Goal: Communication & Community: Answer question/provide support

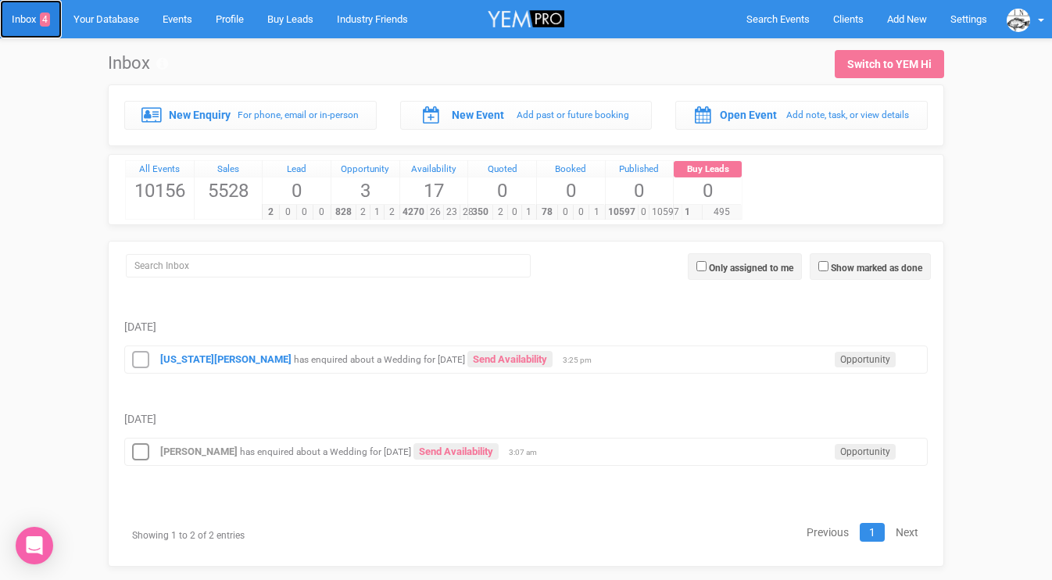
click at [27, 20] on link "Inbox 4" at bounding box center [31, 19] width 62 height 38
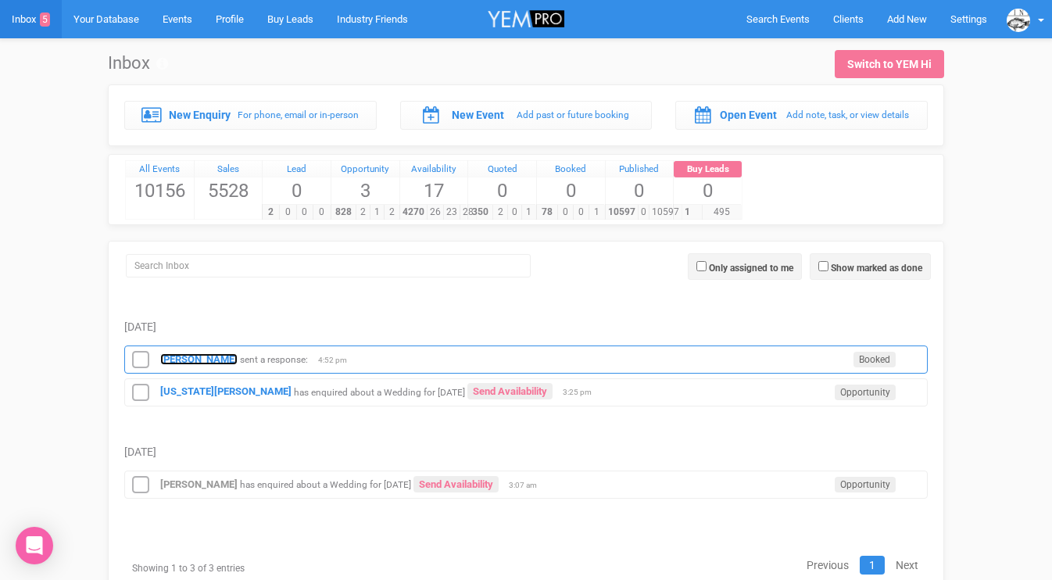
click at [187, 362] on strong "[PERSON_NAME]" at bounding box center [198, 359] width 77 height 12
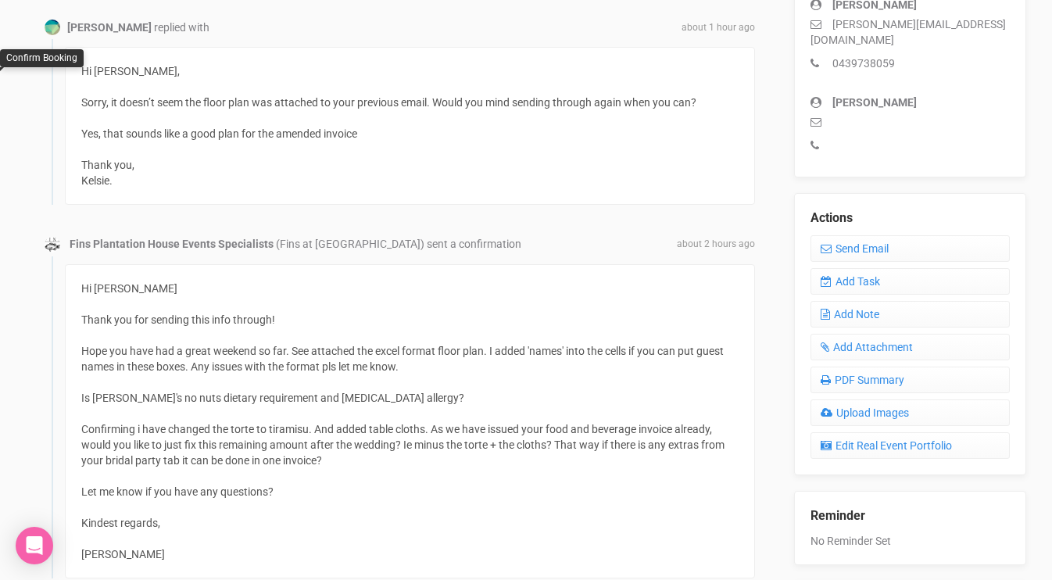
scroll to position [482, 0]
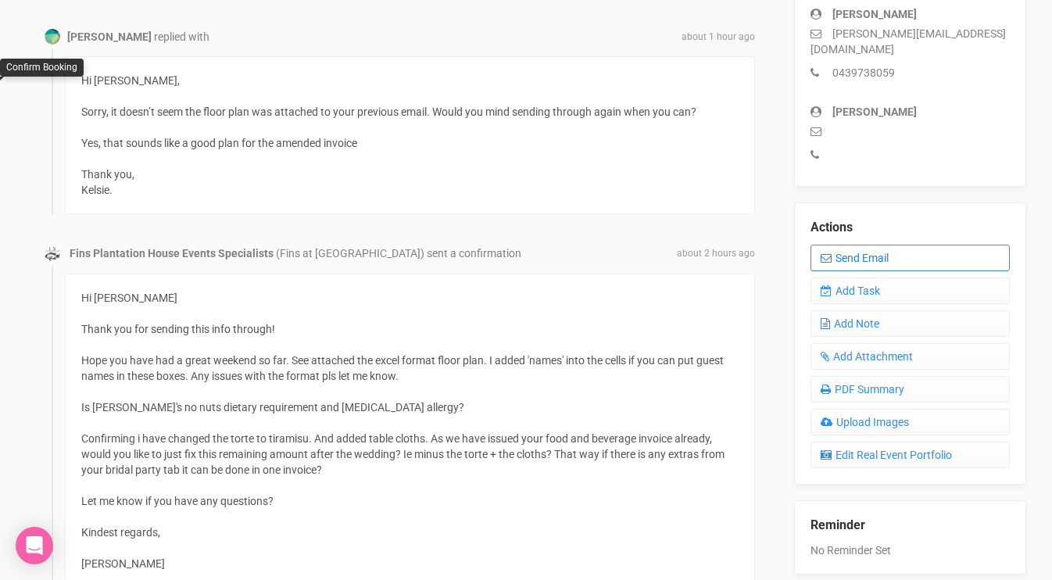
click at [841, 248] on link "Send Email" at bounding box center [910, 258] width 200 height 27
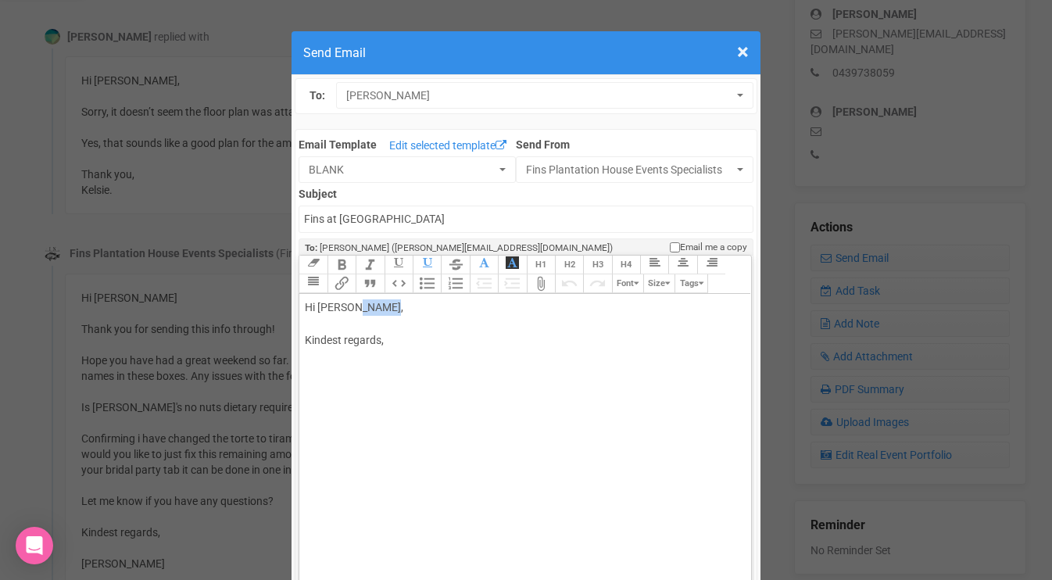
drag, startPoint x: 392, startPoint y: 311, endPoint x: 351, endPoint y: 308, distance: 41.5
click at [351, 308] on div "Hi [PERSON_NAME], Kindest regards," at bounding box center [522, 340] width 434 height 82
click at [334, 386] on div "Hi [PERSON_NAME] See attached. Kindest regards," at bounding box center [522, 356] width 434 height 115
type trix-editor "<div>Hi Kelsie&nbsp;<br><br>See attached.<br><br>Kindest regards,<br>[PERSON_NA…"
click at [366, 438] on trix-editor "Hi [PERSON_NAME] See attached. Kindest regards, [PERSON_NAME]" at bounding box center [524, 468] width 451 height 348
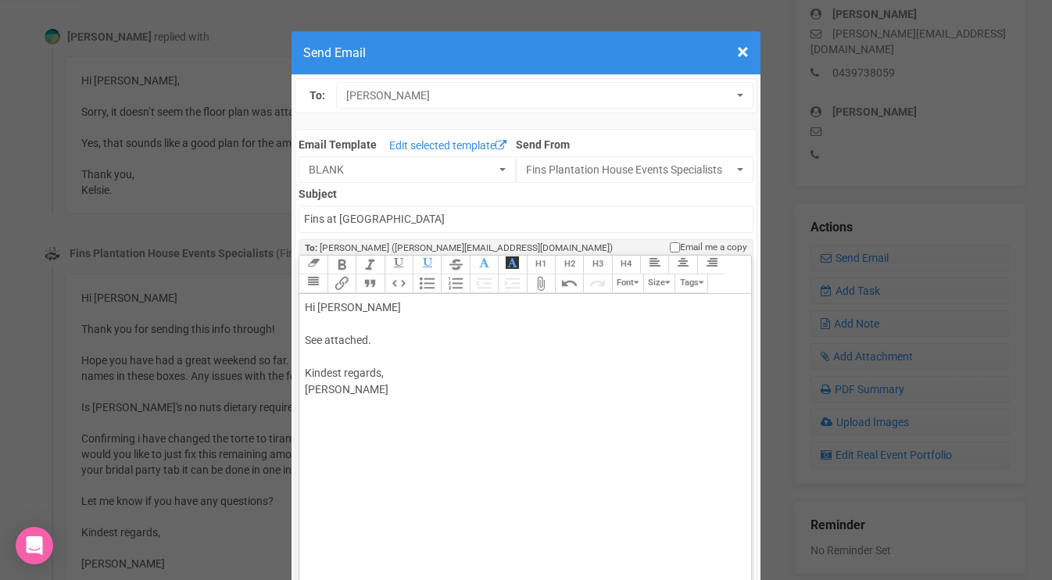
click at [689, 284] on trix-toolbar "Link Unlink Bold Italic Strikethrough H1 H2 H3 H4 Link Quote Code Bullets Numbe…" at bounding box center [523, 275] width 451 height 38
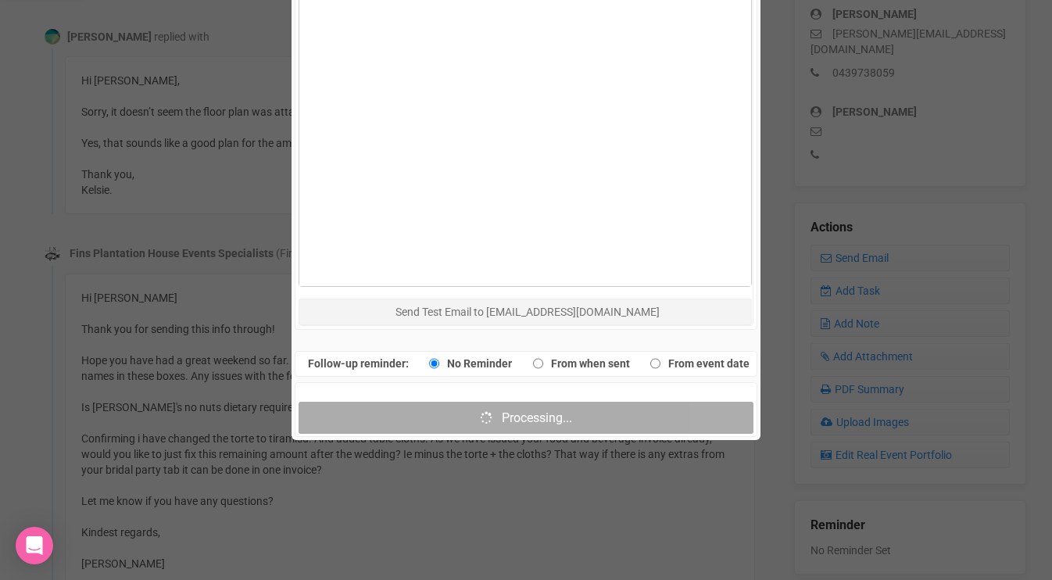
scroll to position [859, 0]
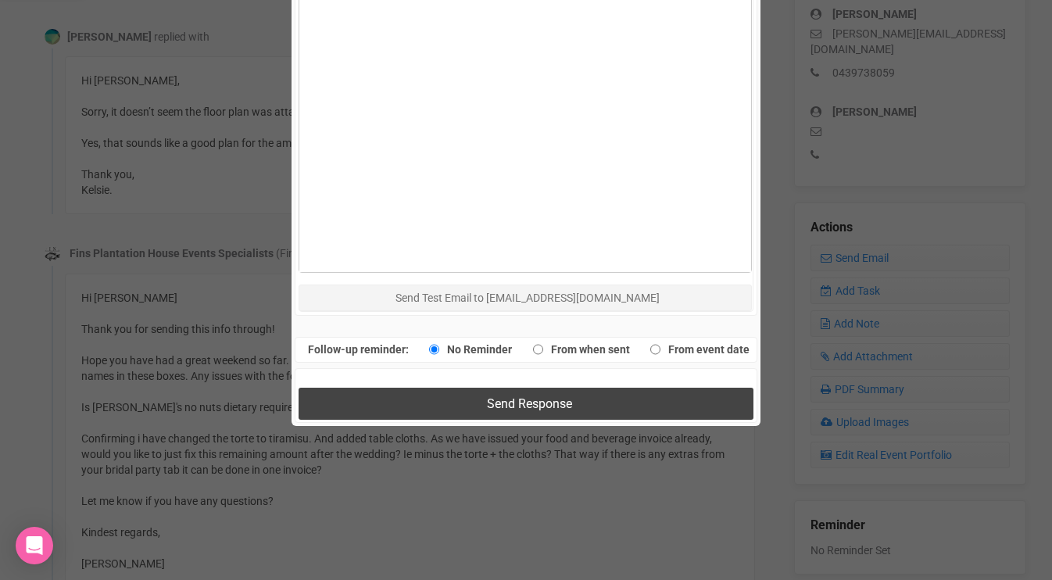
click at [374, 391] on button "Send Response" at bounding box center [525, 404] width 454 height 32
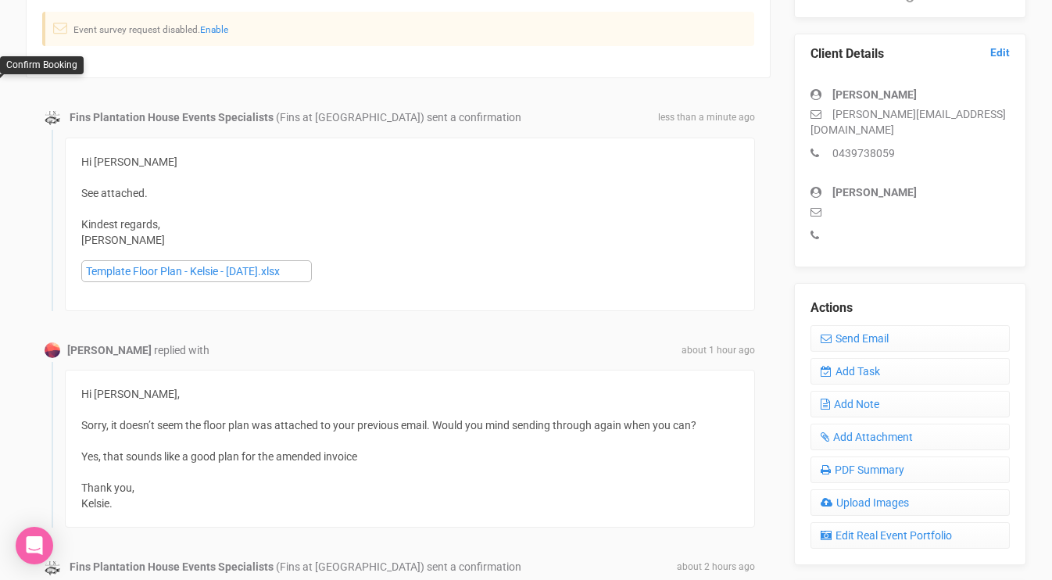
scroll to position [0, 0]
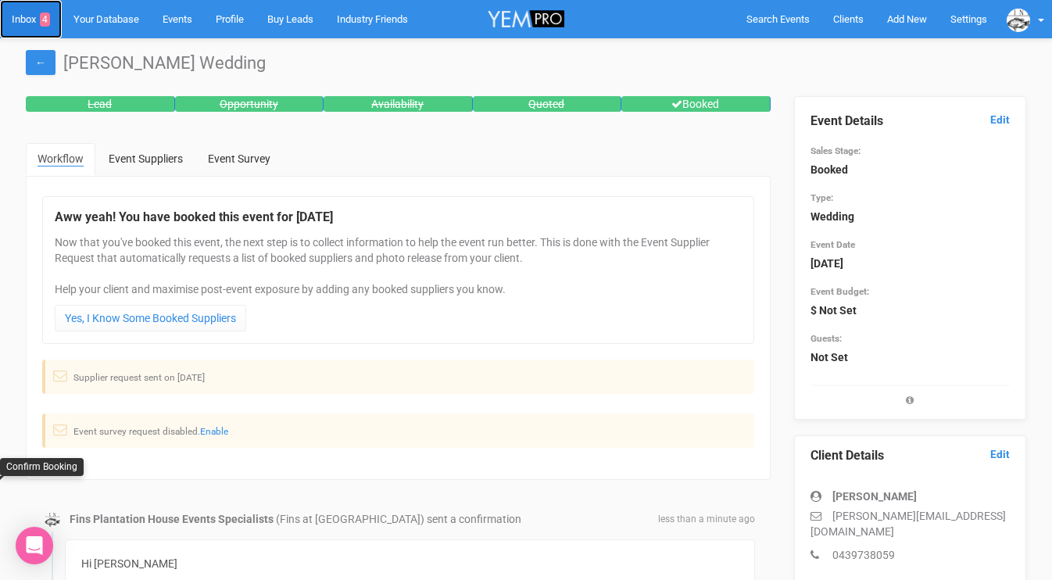
click at [29, 15] on link "Inbox 4" at bounding box center [31, 19] width 62 height 38
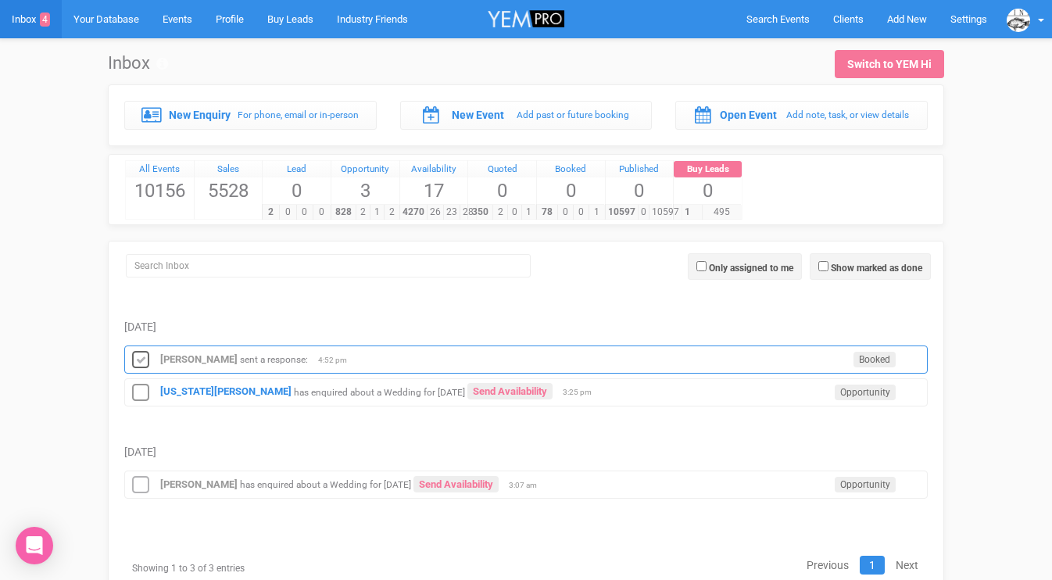
click at [141, 358] on icon at bounding box center [140, 360] width 23 height 20
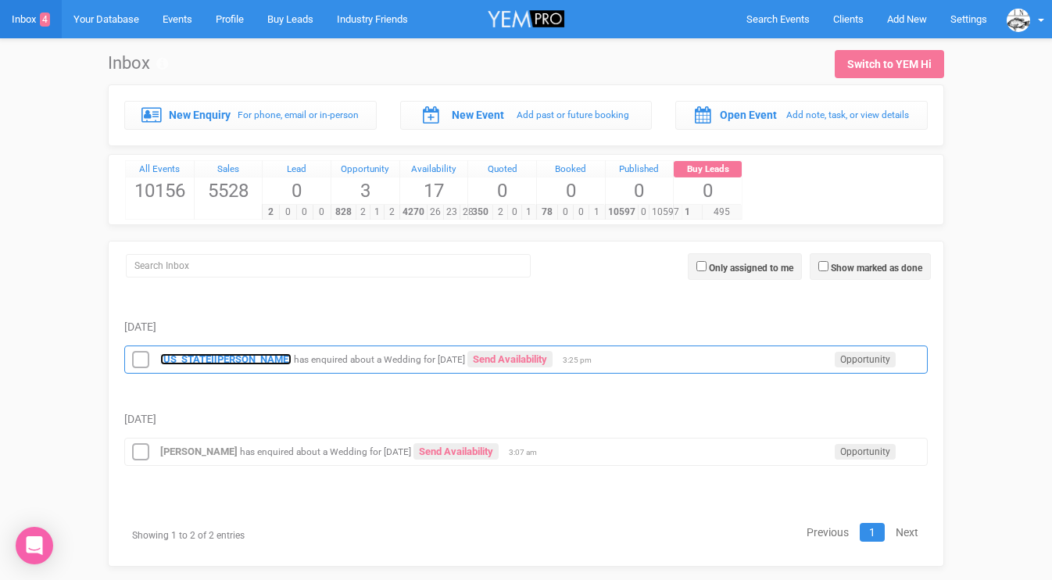
click at [175, 354] on strong "[US_STATE][PERSON_NAME]" at bounding box center [225, 359] width 131 height 12
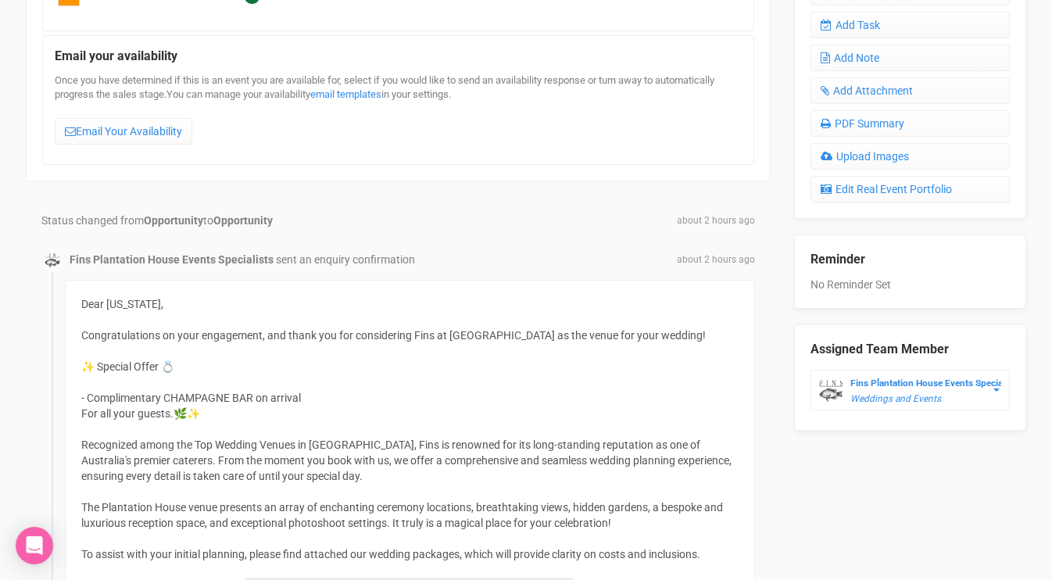
scroll to position [511, 0]
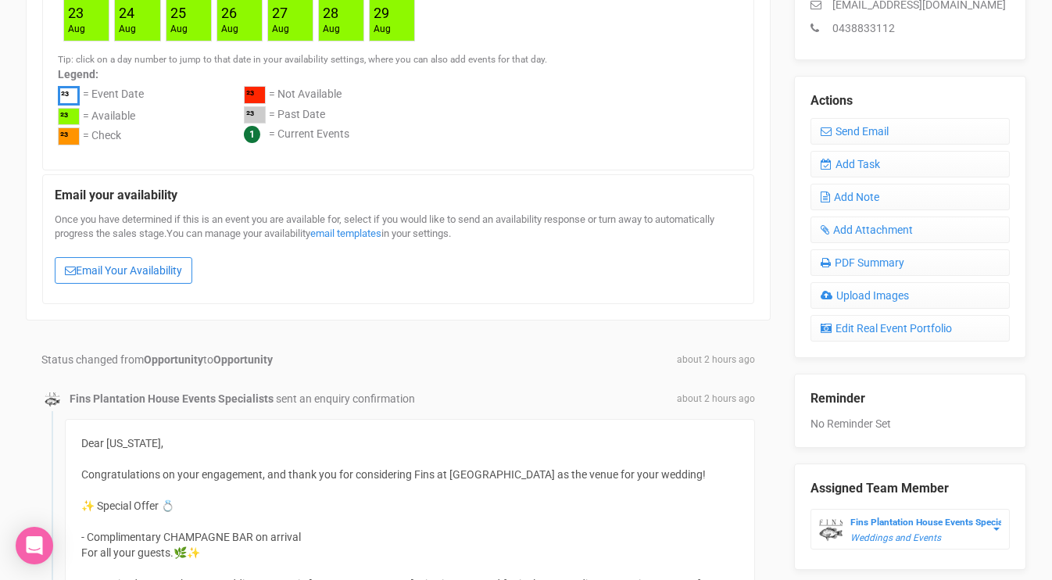
click at [116, 262] on link "Email Your Availability" at bounding box center [124, 270] width 138 height 27
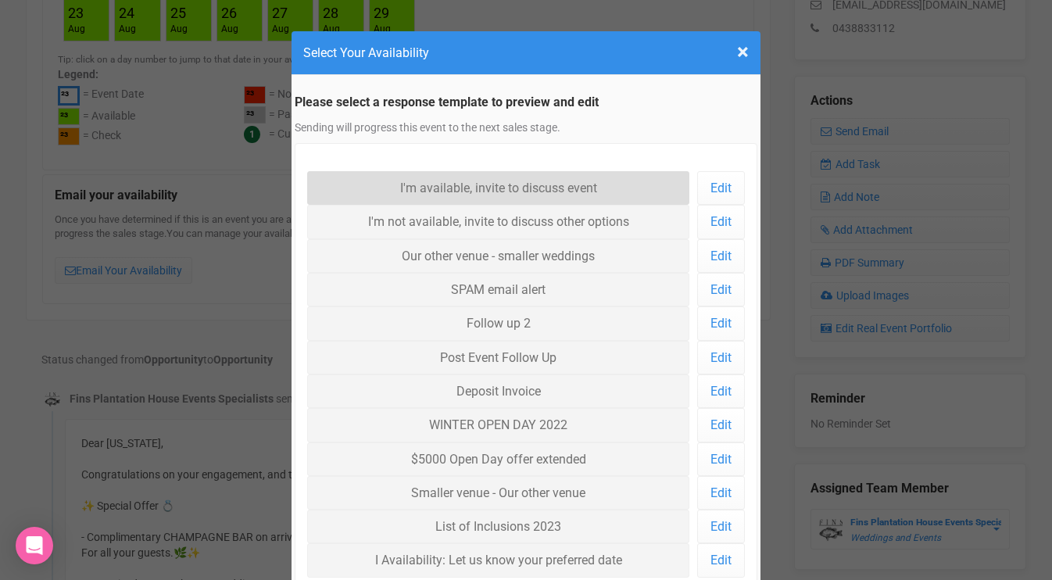
click at [398, 181] on link "I'm available, invite to discuss event" at bounding box center [498, 188] width 382 height 34
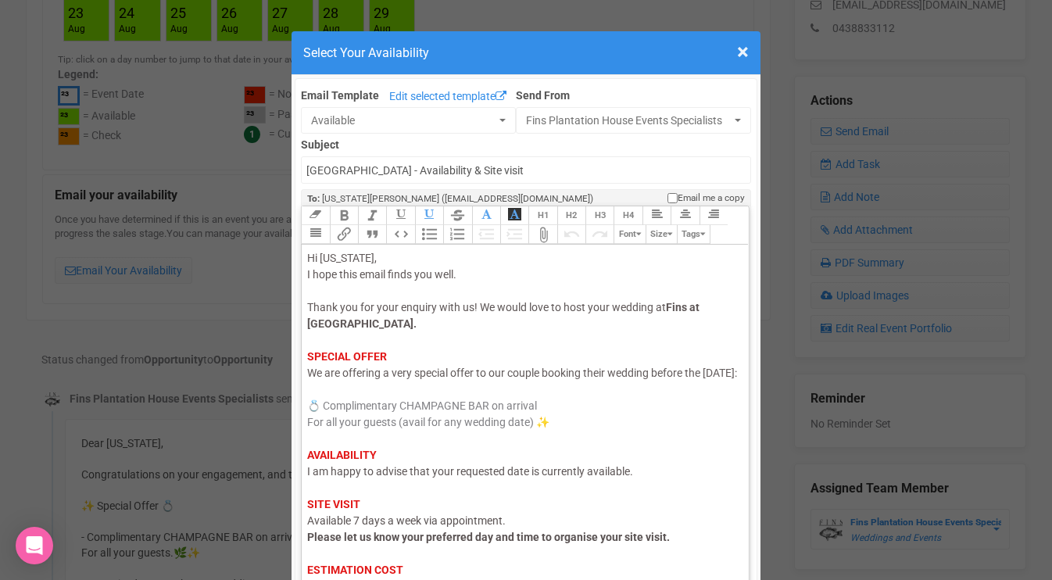
click at [531, 477] on span "I am happy to advise that your requested date is currently available." at bounding box center [470, 471] width 326 height 13
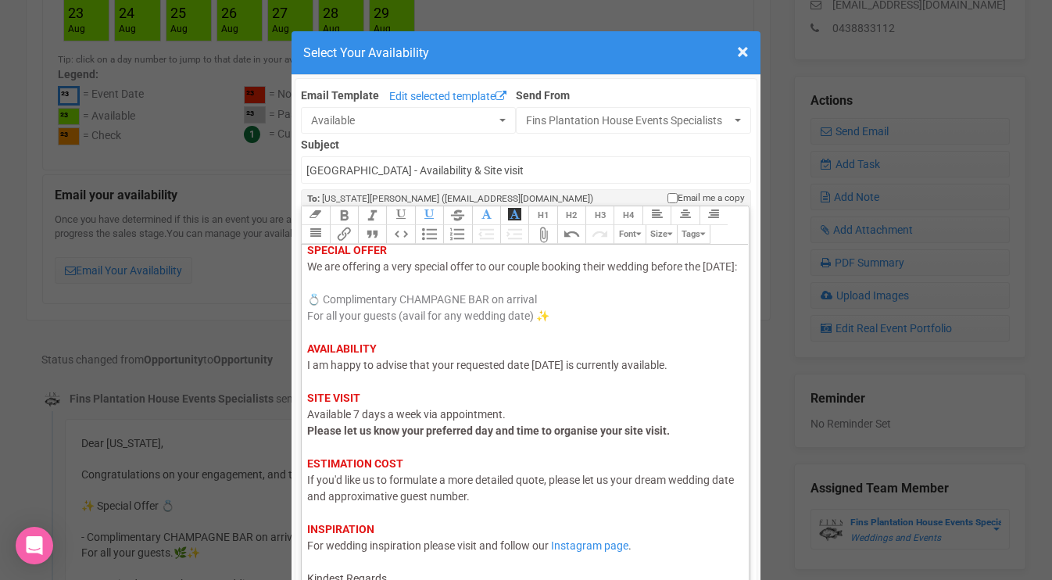
click at [481, 570] on div "Hi [US_STATE], I hope this email finds you well. Thank you for your enquiry wit…" at bounding box center [522, 365] width 431 height 443
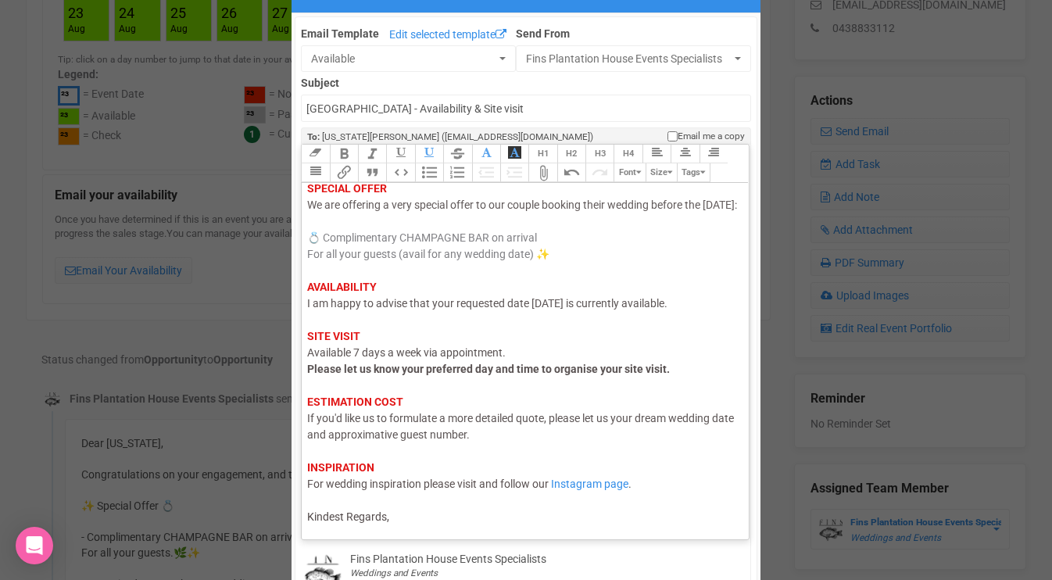
scroll to position [66, 0]
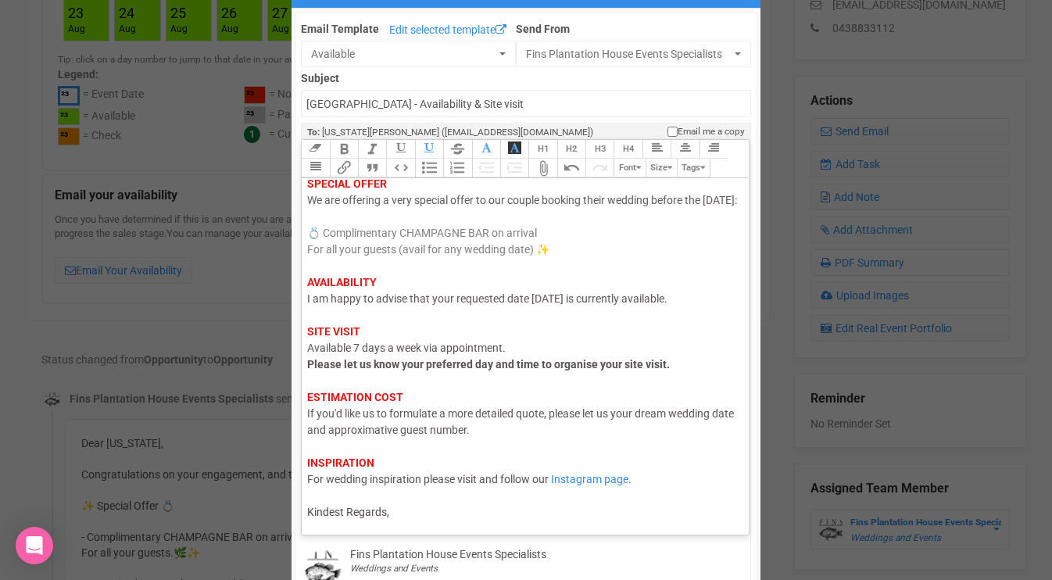
click at [442, 520] on trix-editor "Hi [US_STATE], I hope this email finds you well. Thank you for your enquiry wit…" at bounding box center [525, 352] width 447 height 348
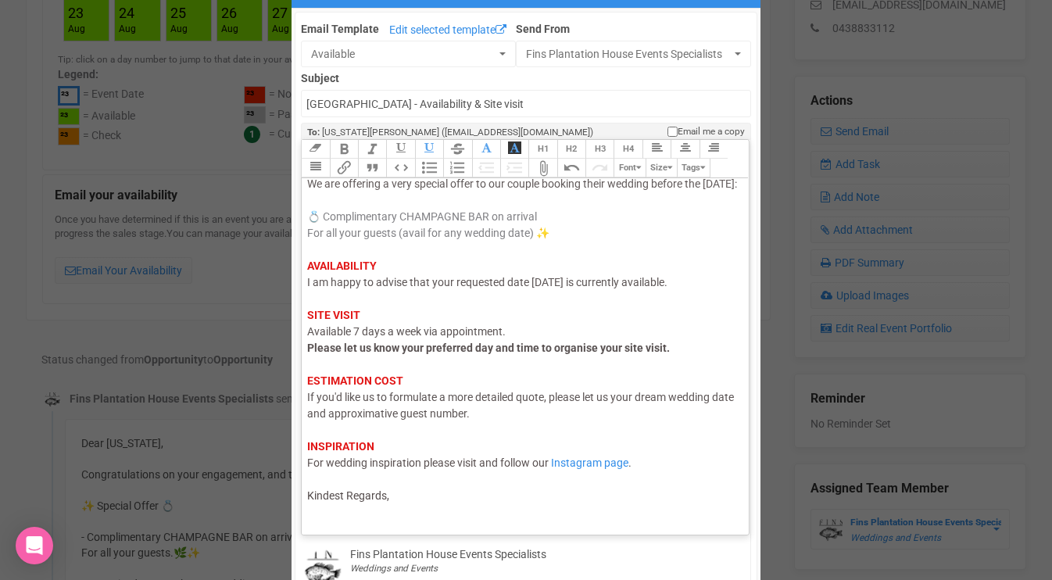
scroll to position [148, 0]
type trix-editor "<div><span style="color: rgb(95, 88, 88);">Hi [US_STATE],</span><br><span style…"
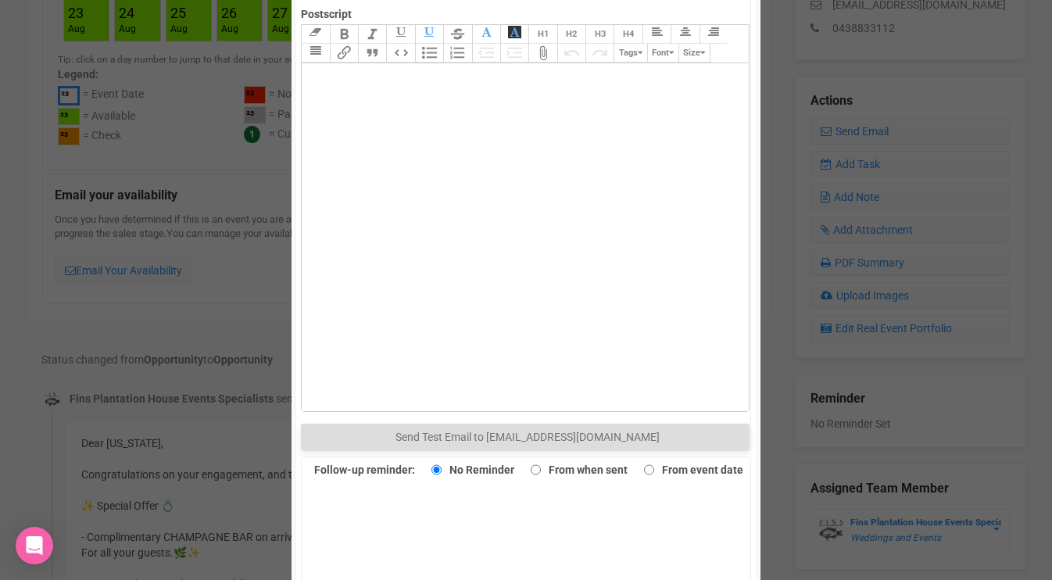
scroll to position [821, 0]
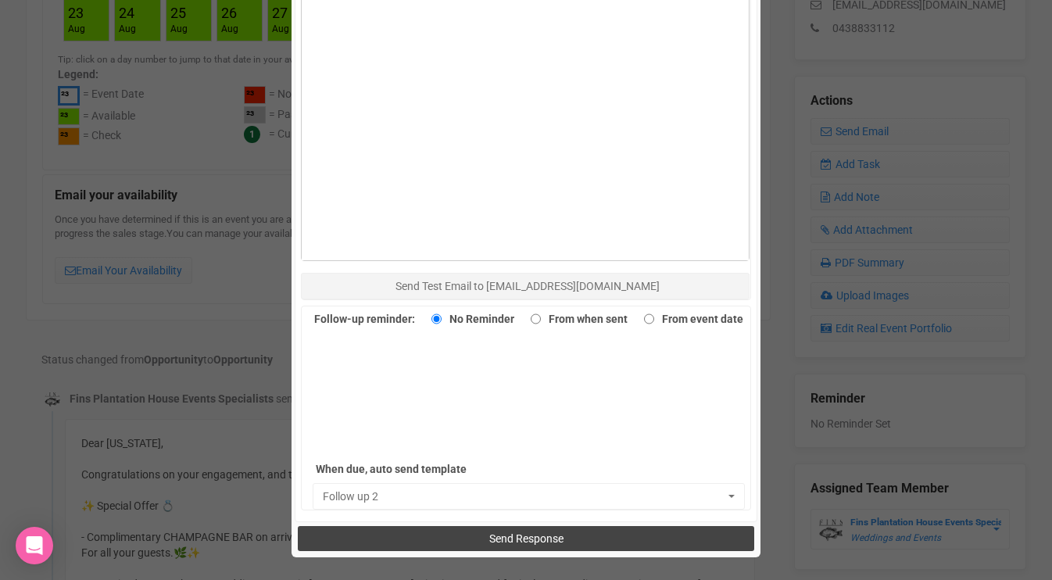
click at [479, 532] on button "Send Response" at bounding box center [526, 538] width 456 height 25
